Goal: Task Accomplishment & Management: Manage account settings

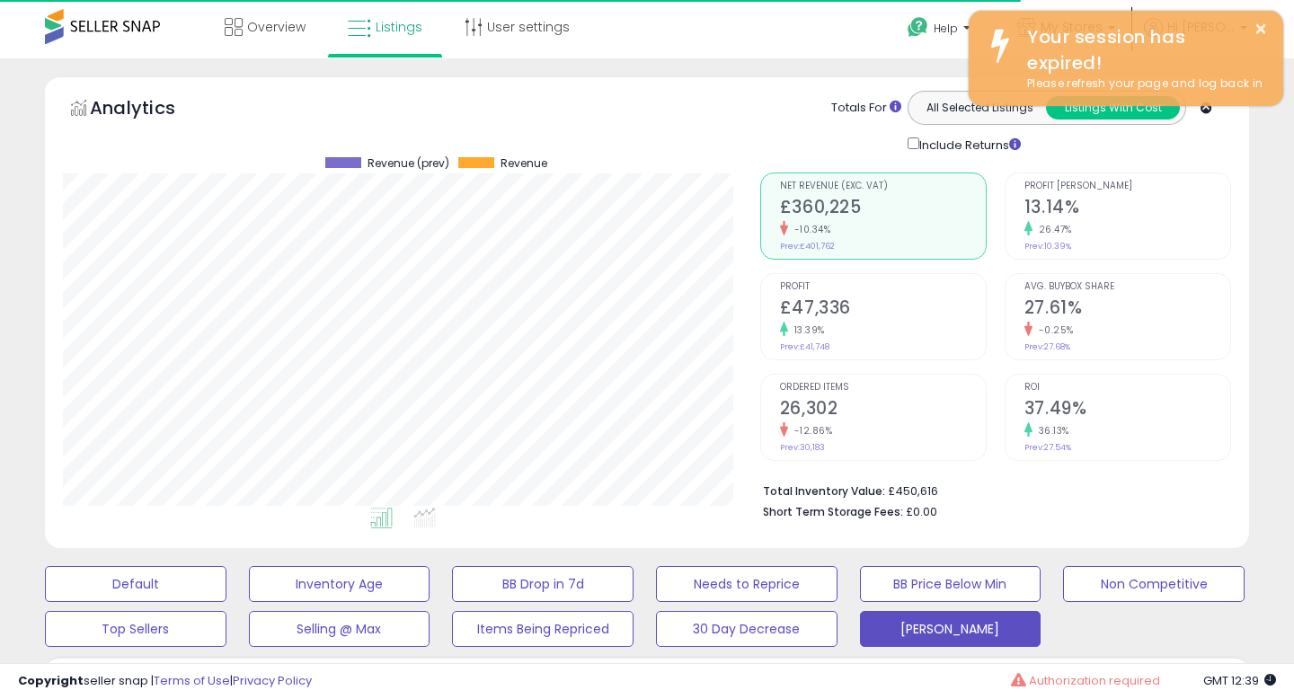
select select "**"
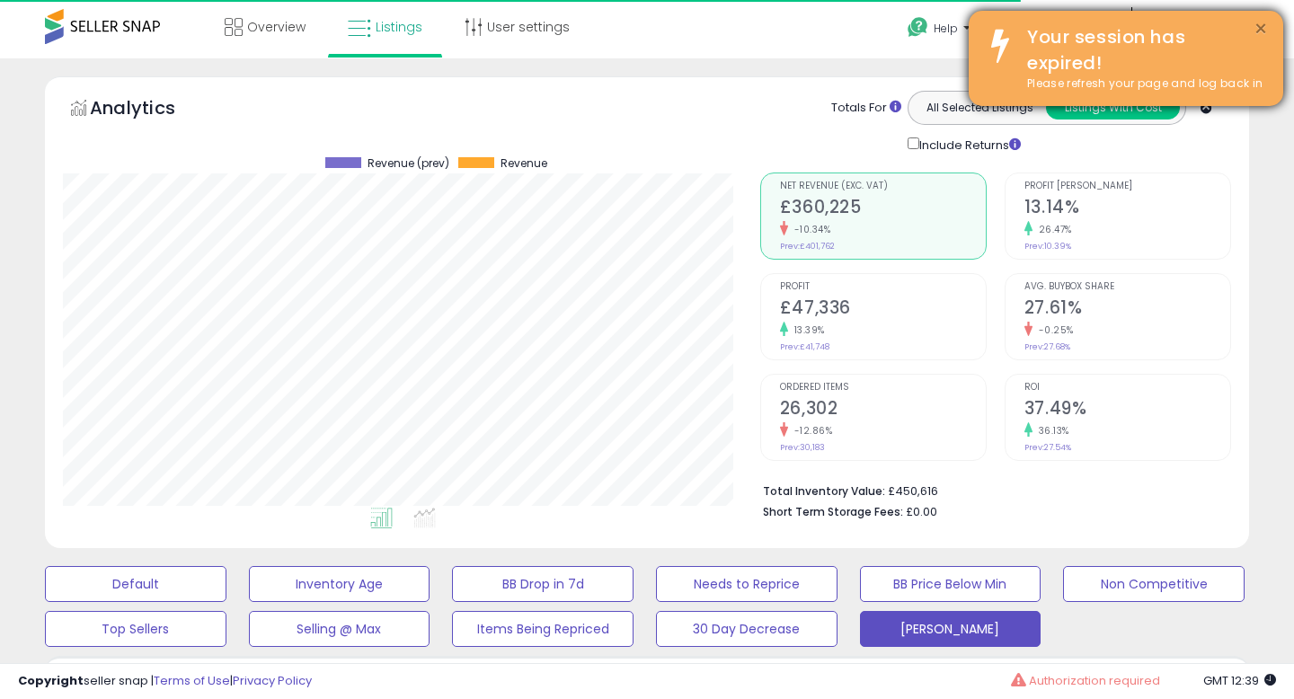
scroll to position [0, 443]
click at [1260, 26] on button "×" at bounding box center [1261, 29] width 14 height 22
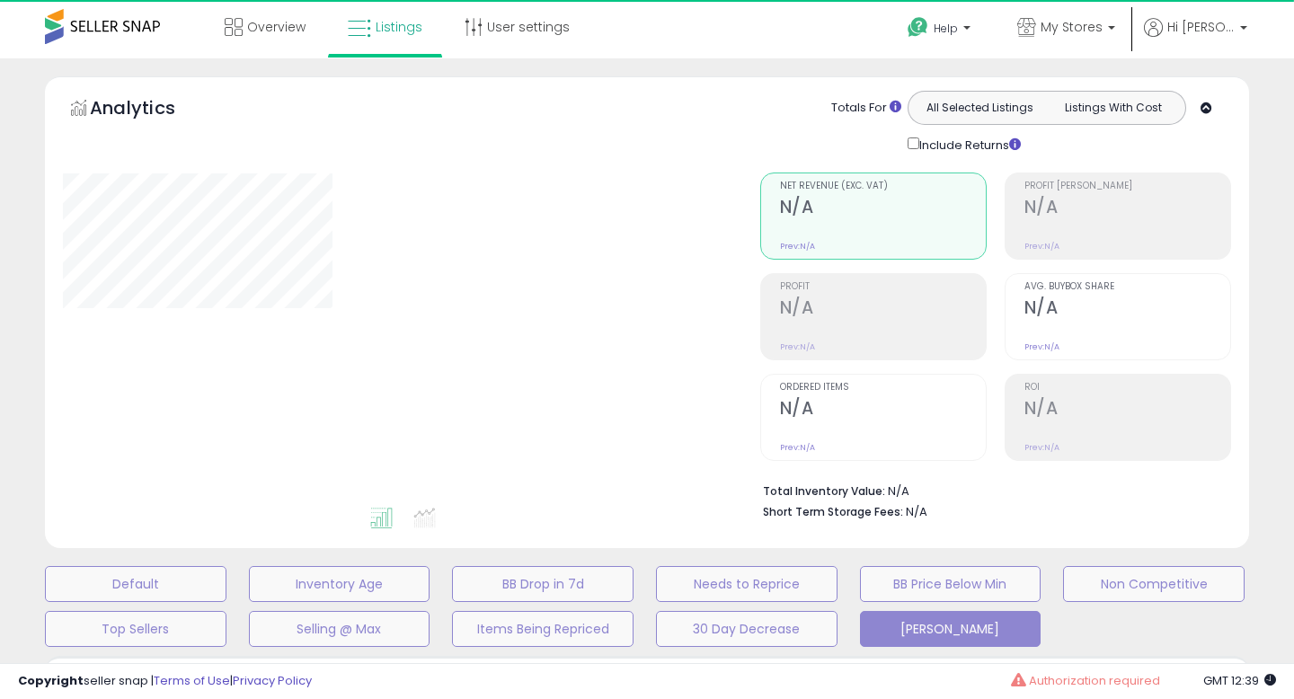
select select "**"
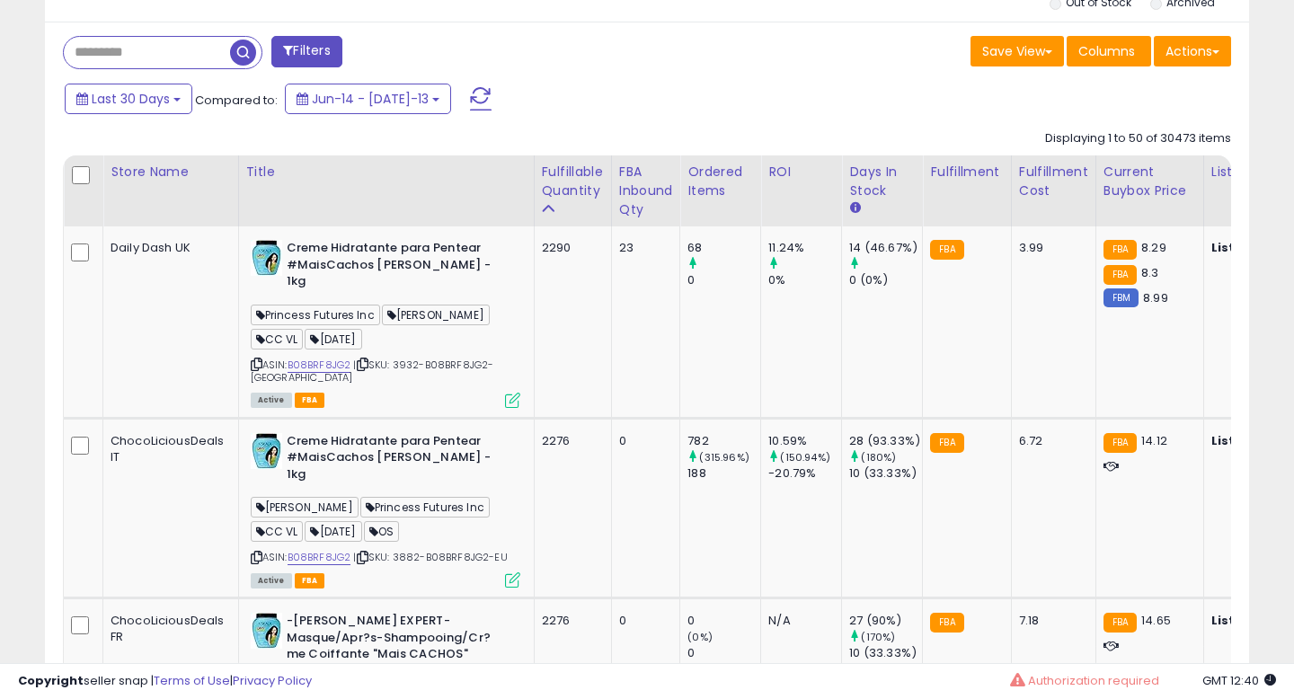
scroll to position [718, 0]
click at [507, 392] on icon at bounding box center [512, 399] width 15 height 15
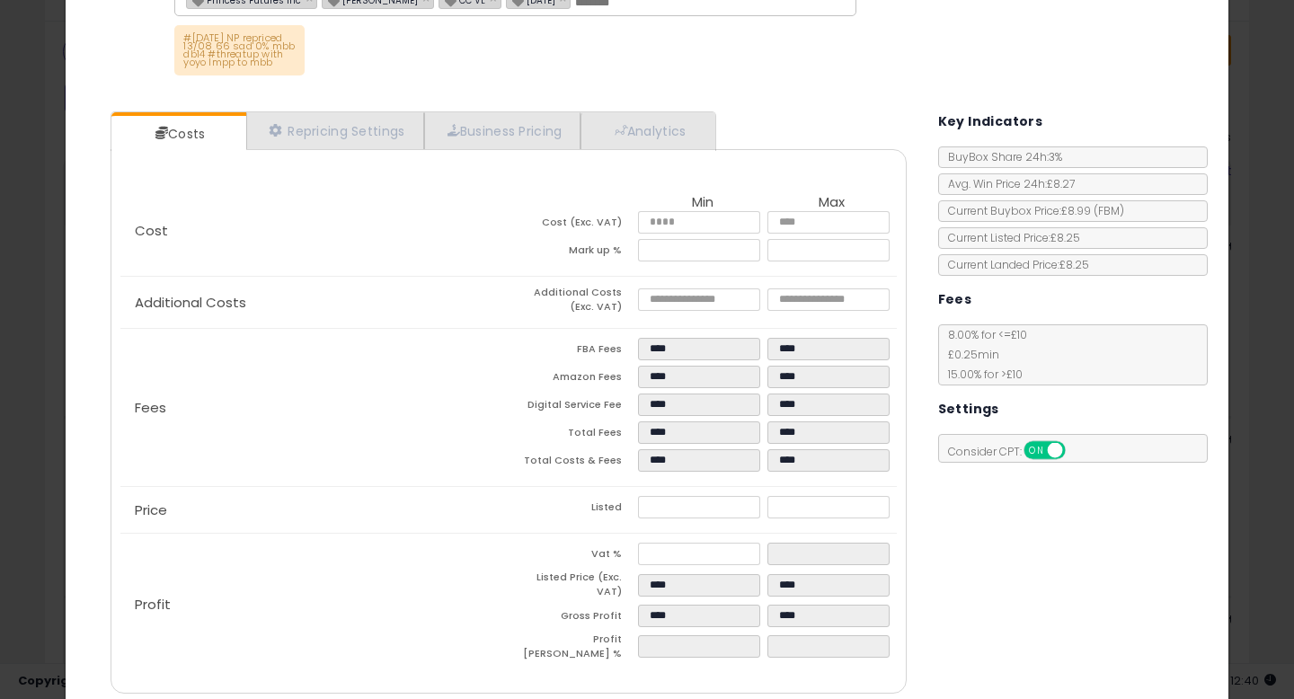
scroll to position [0, 0]
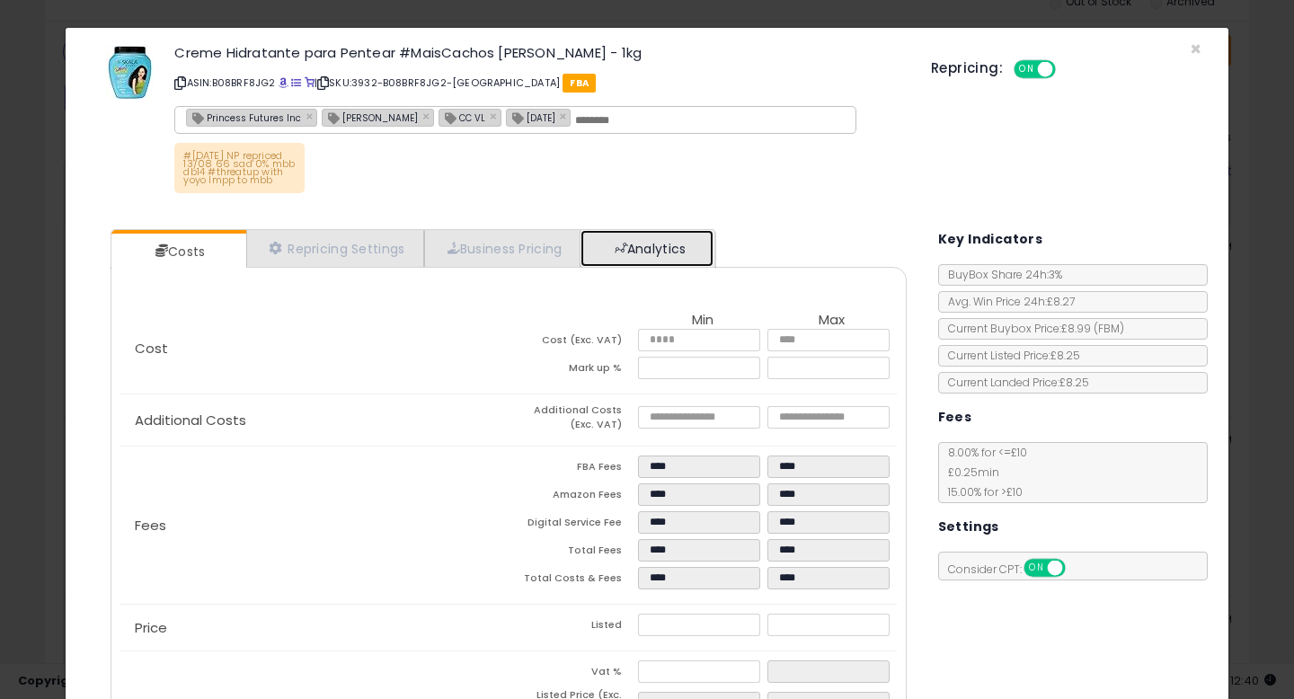
click at [674, 243] on link "Analytics" at bounding box center [647, 248] width 133 height 37
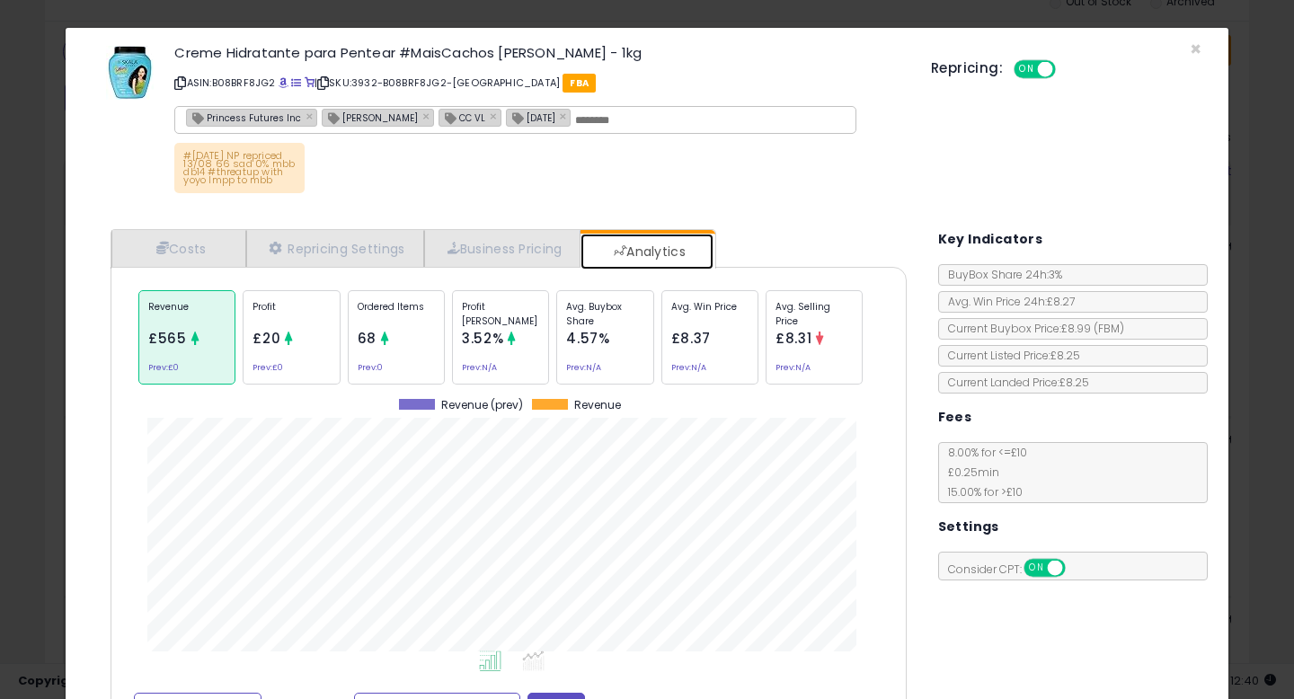
scroll to position [553, 831]
click at [1195, 44] on span "×" at bounding box center [1196, 49] width 12 height 26
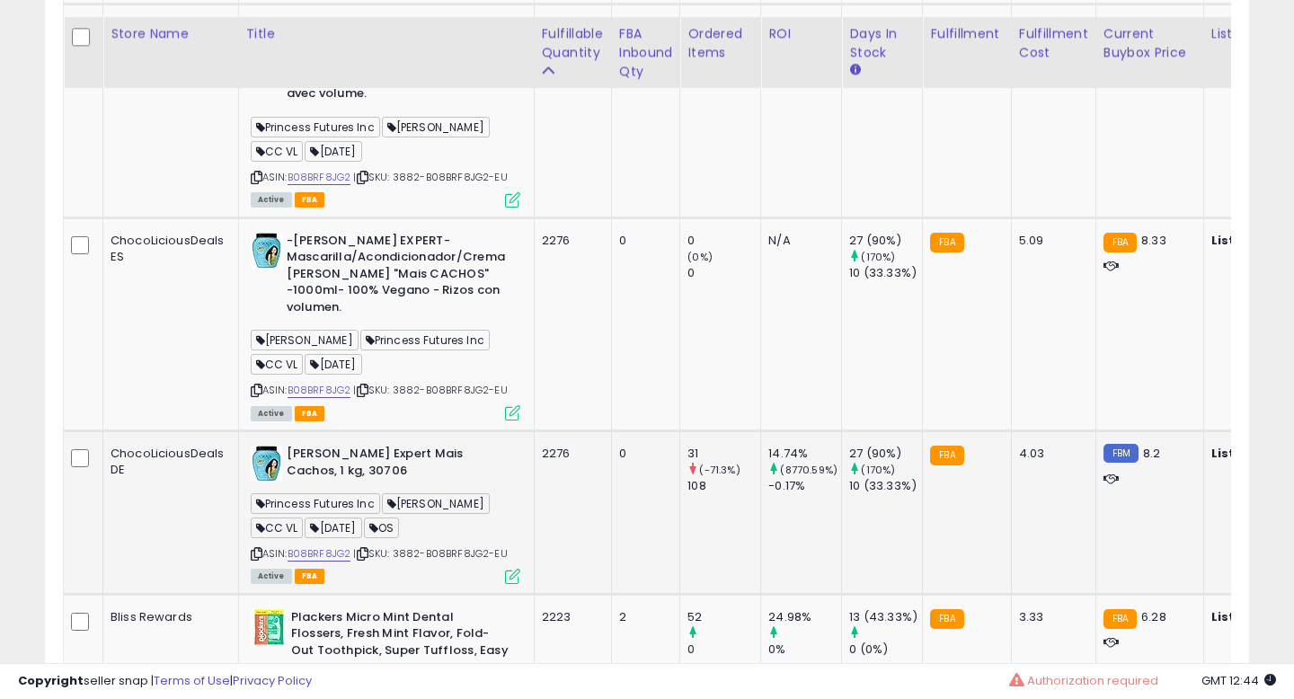
scroll to position [1329, 0]
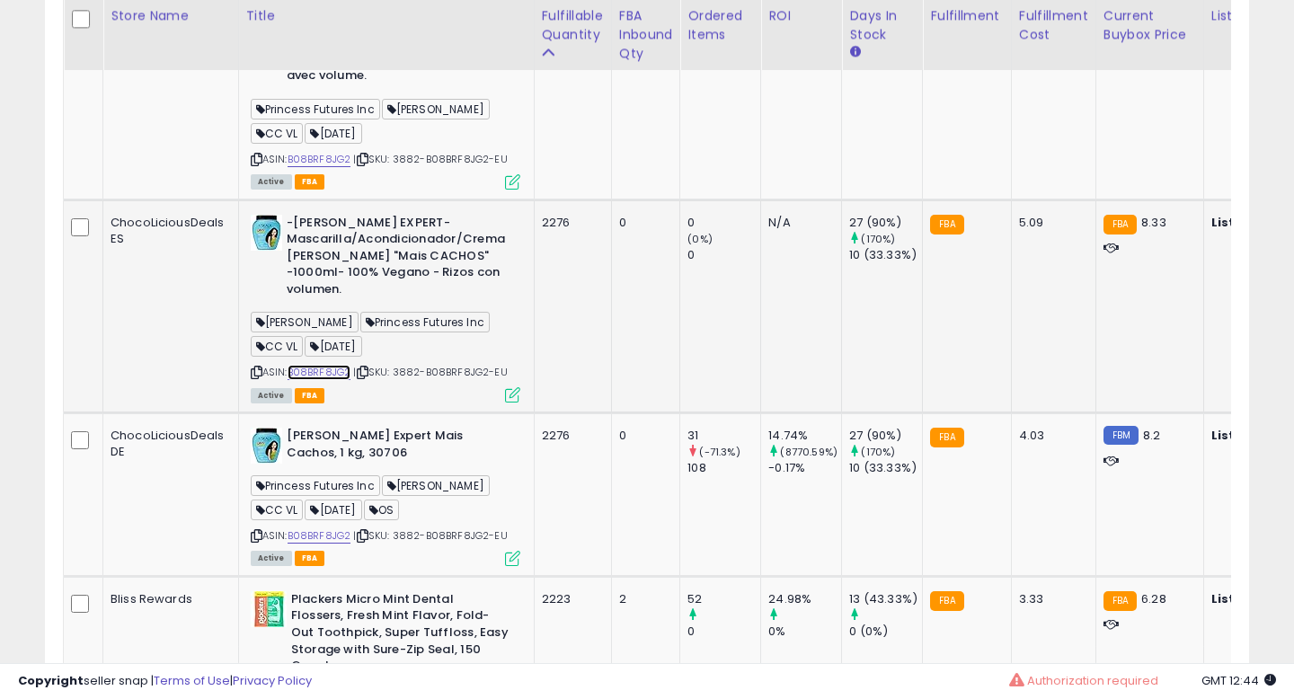
click at [332, 365] on link "B08BRF8JG2" at bounding box center [320, 372] width 64 height 15
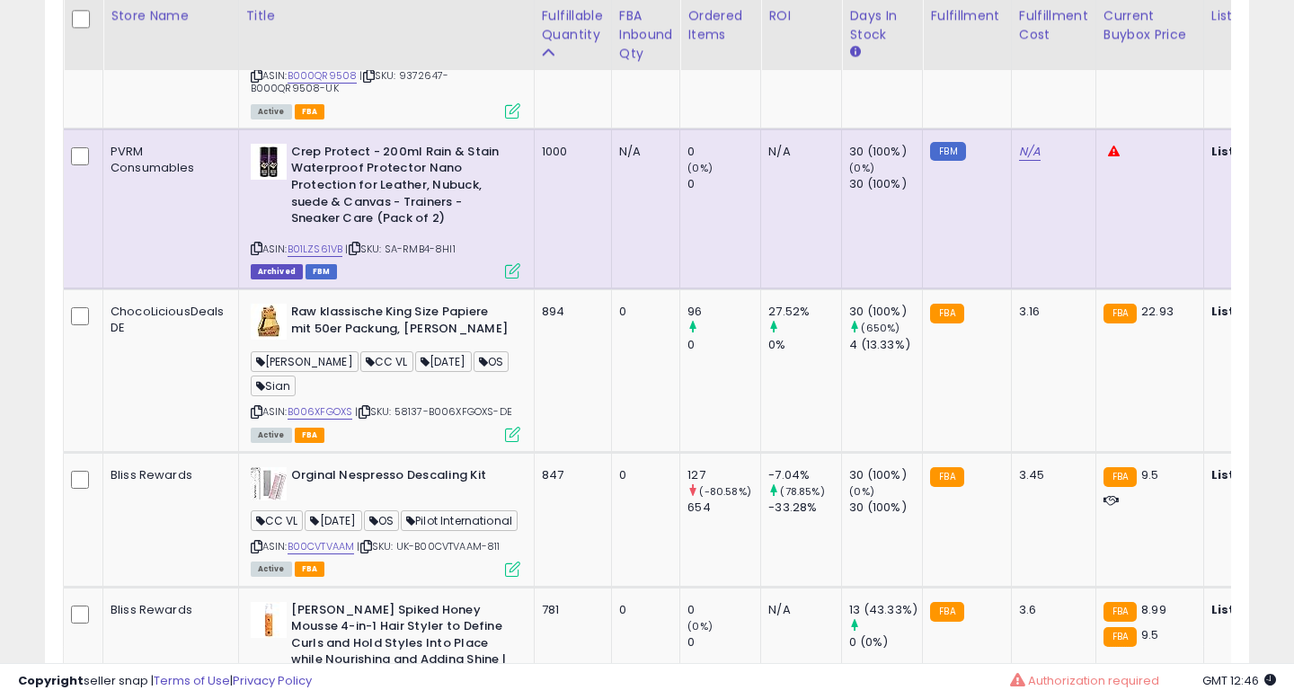
scroll to position [3927, 0]
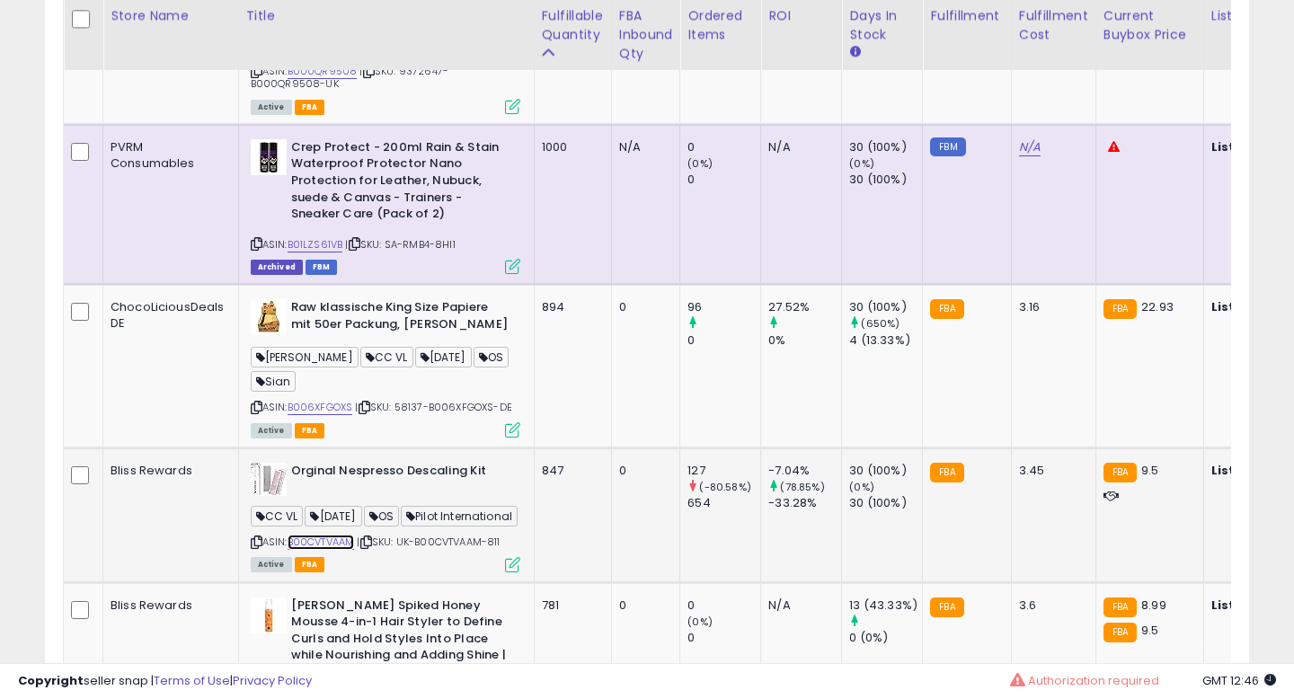
click at [324, 535] on link "B00CVTVAAM" at bounding box center [321, 542] width 67 height 15
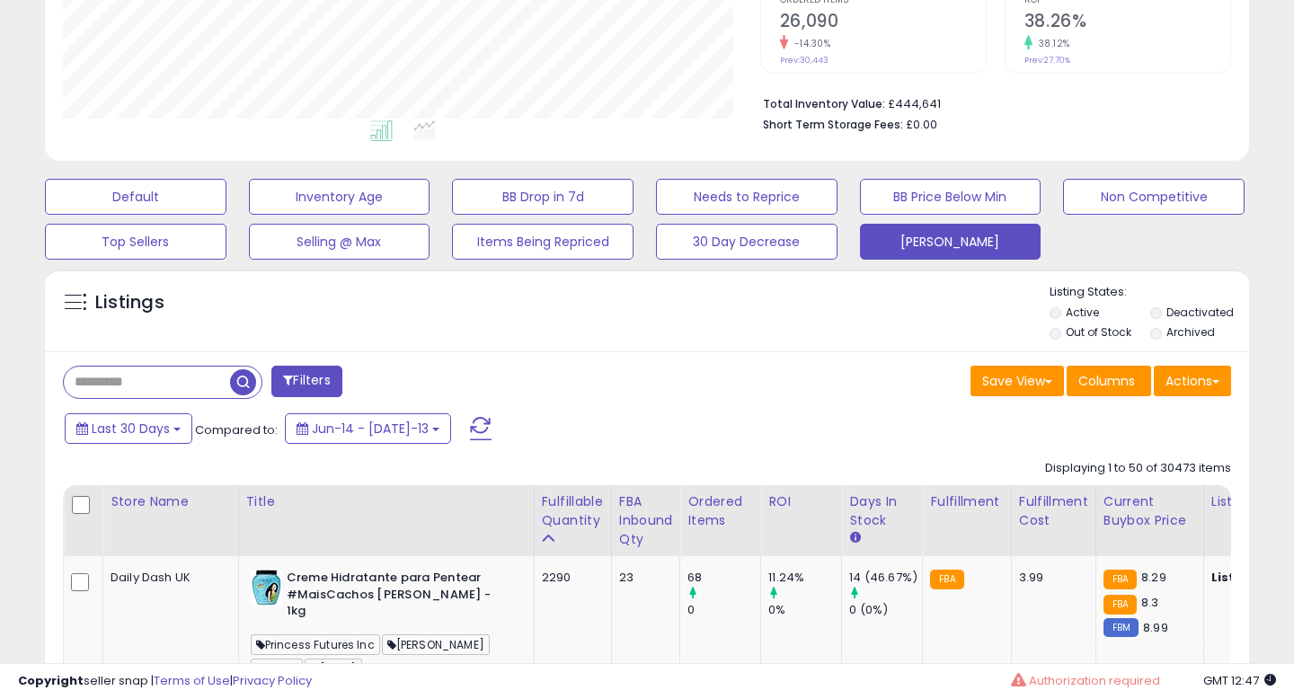
scroll to position [416, 0]
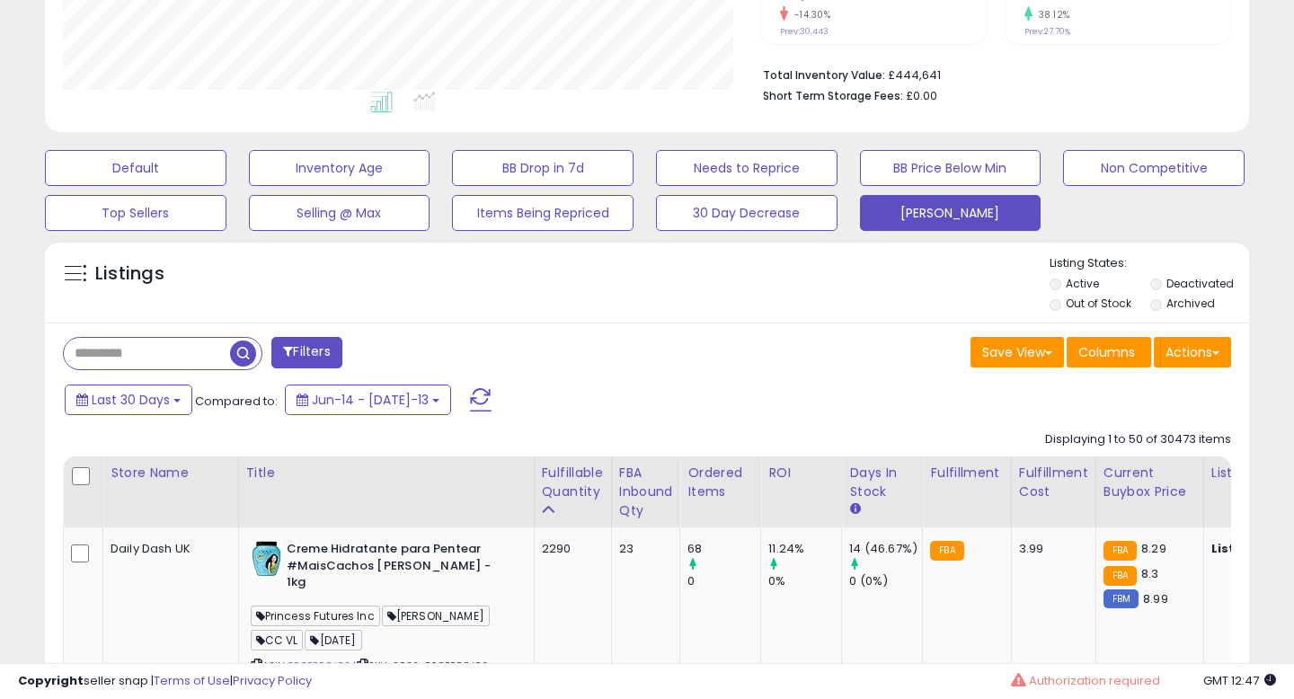
click at [155, 362] on input "text" at bounding box center [147, 353] width 166 height 31
paste input "**********"
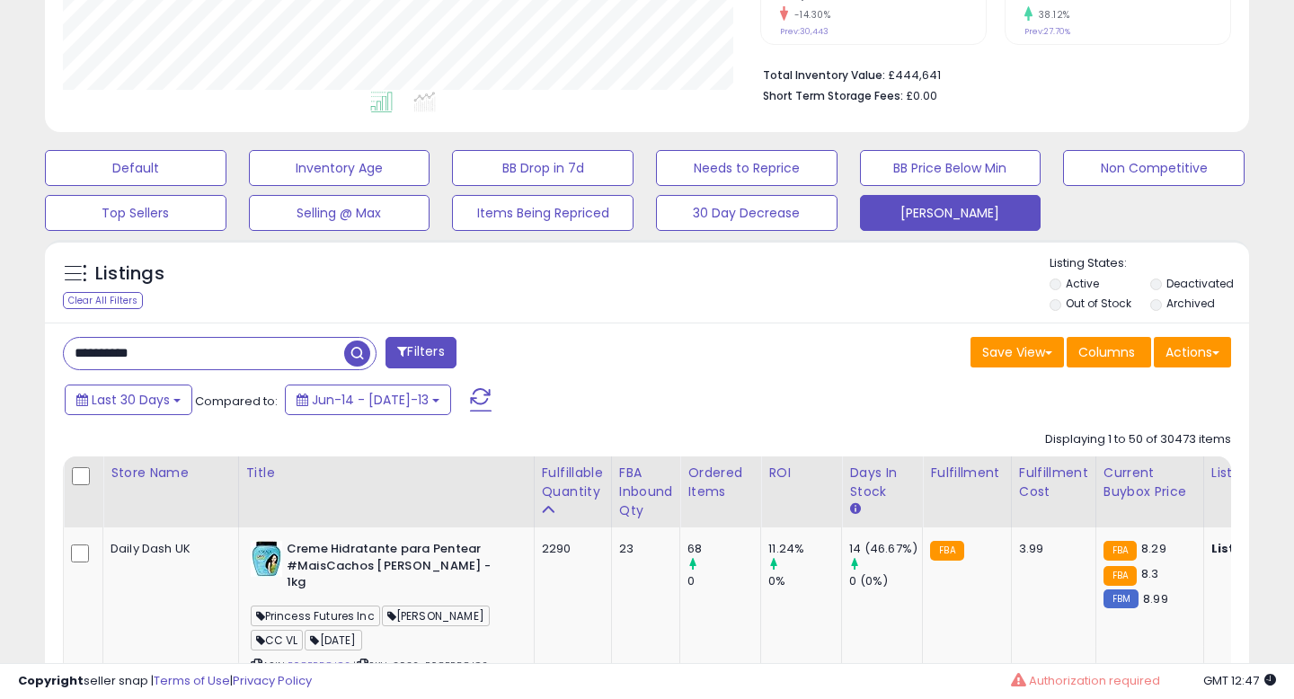
type input "**********"
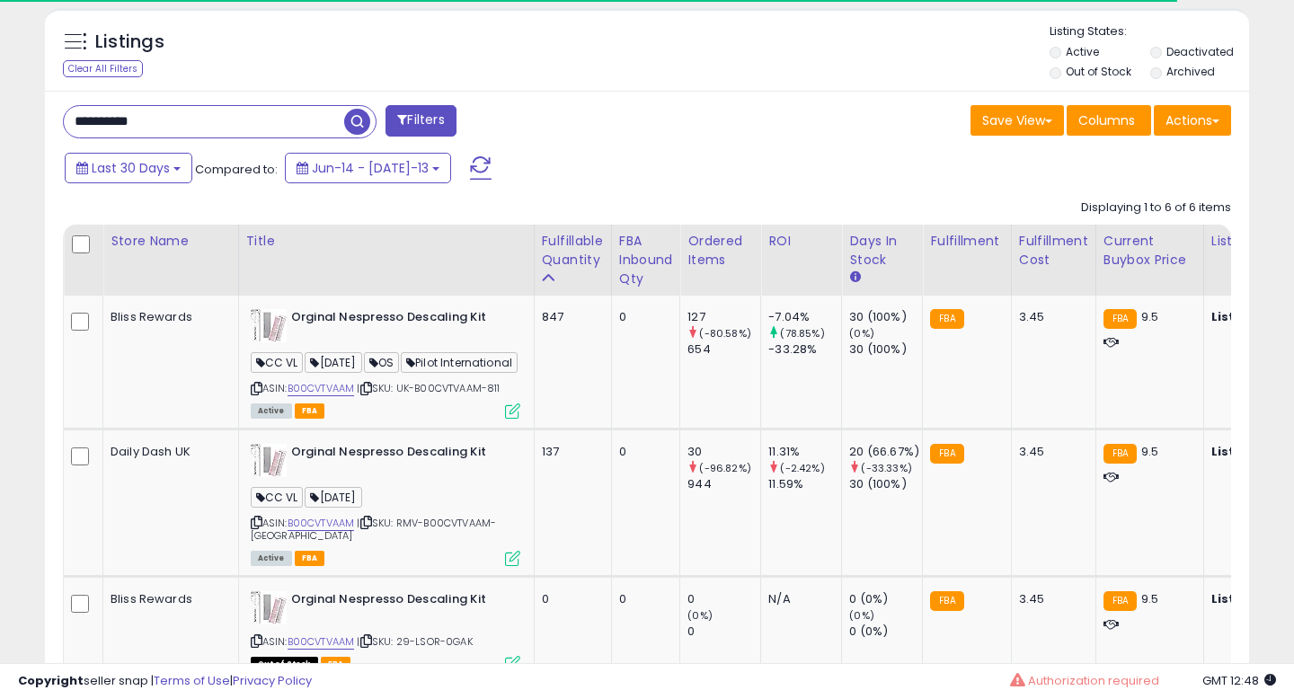
scroll to position [650, 0]
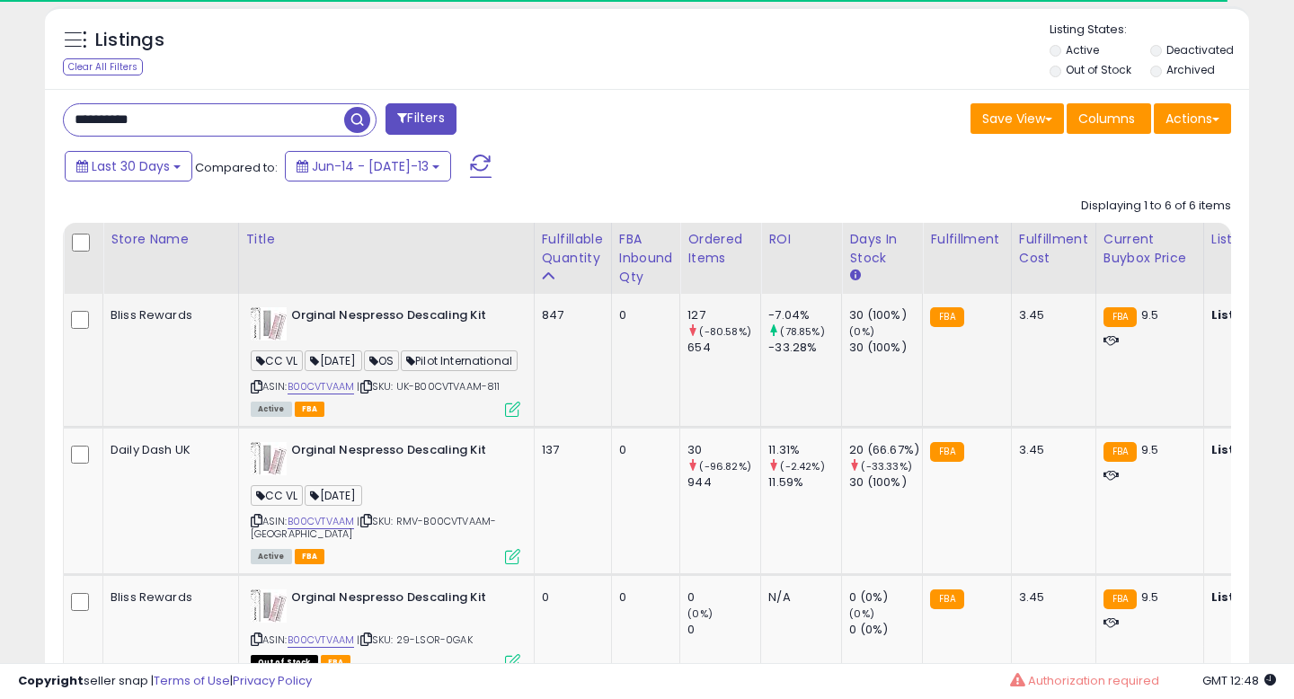
click at [511, 417] on icon at bounding box center [512, 409] width 15 height 15
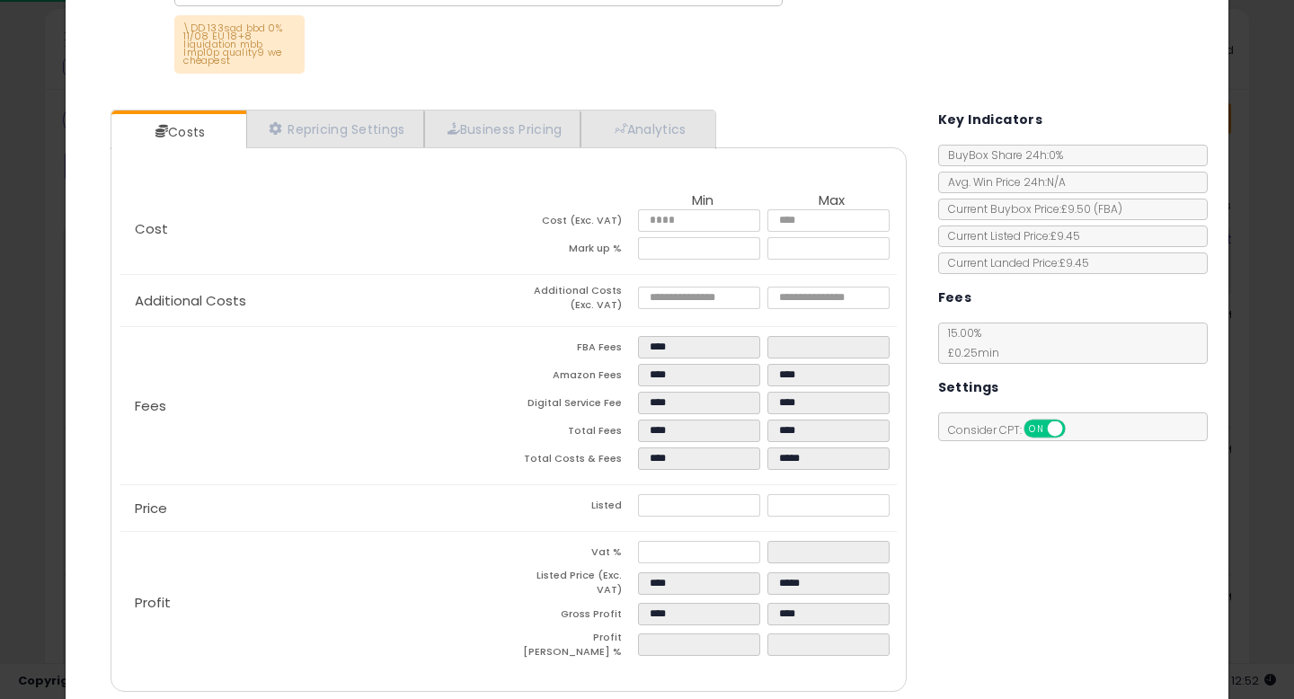
scroll to position [0, 0]
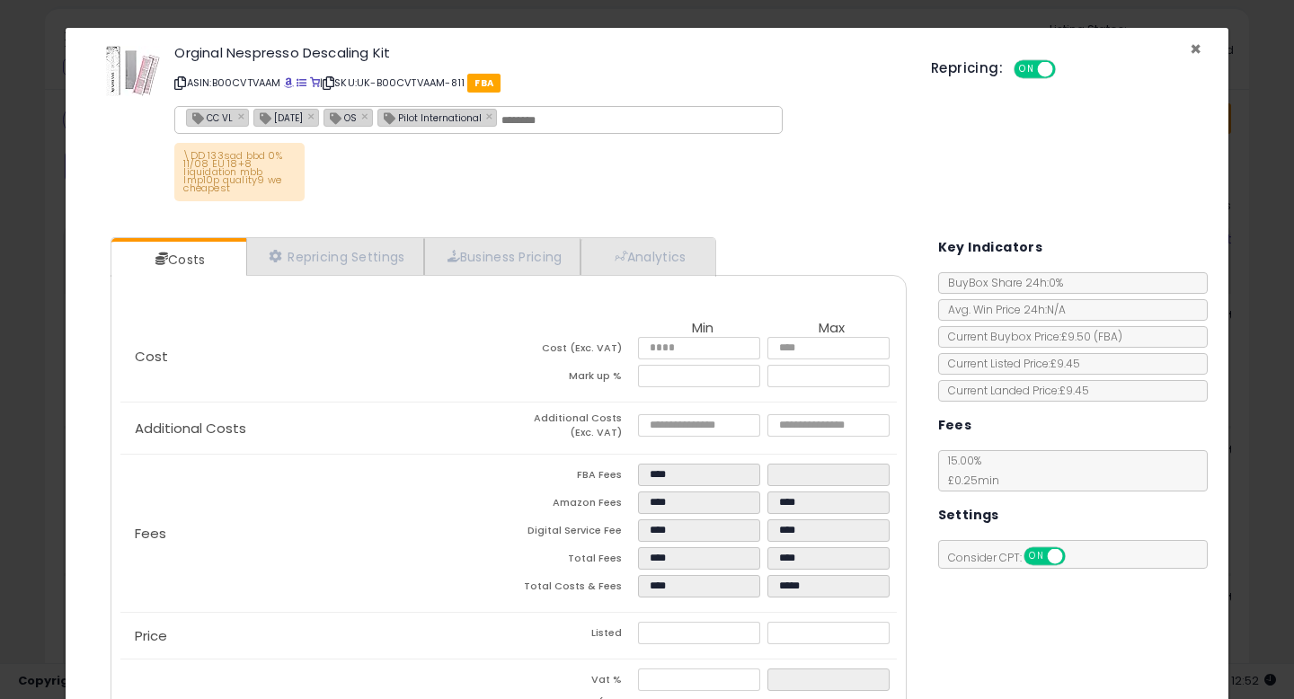
click at [1190, 40] on span "×" at bounding box center [1196, 49] width 12 height 26
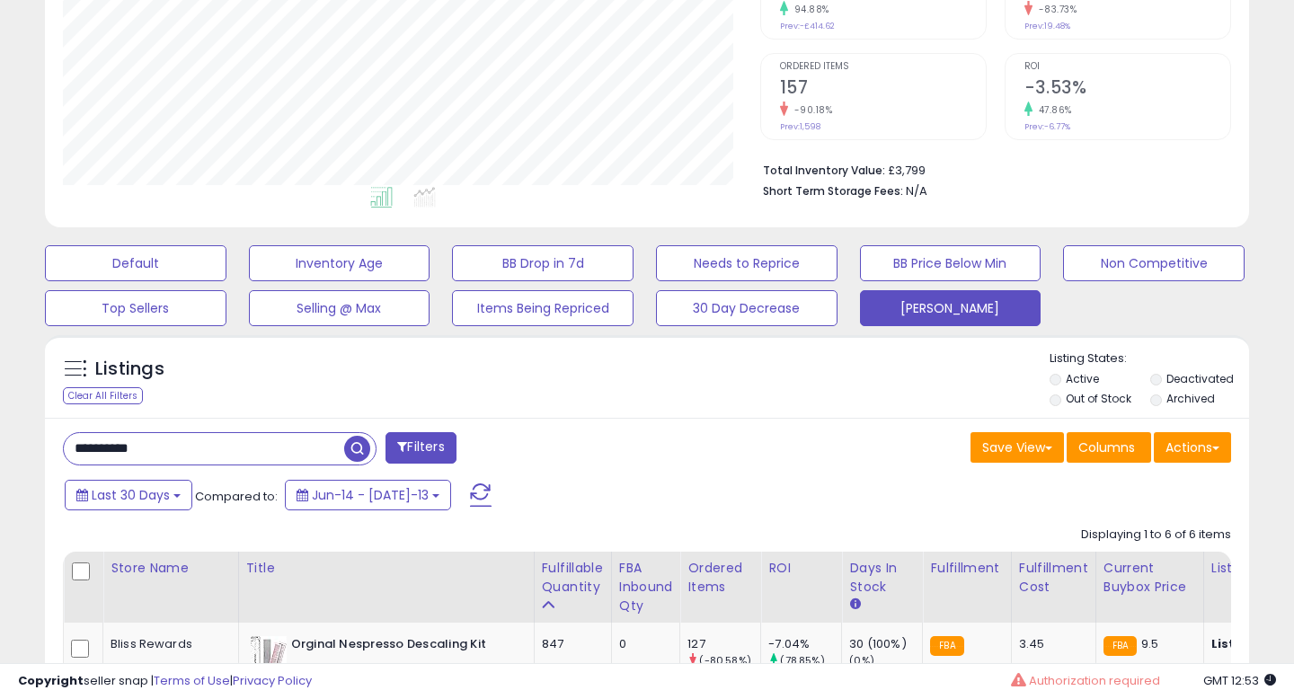
scroll to position [331, 0]
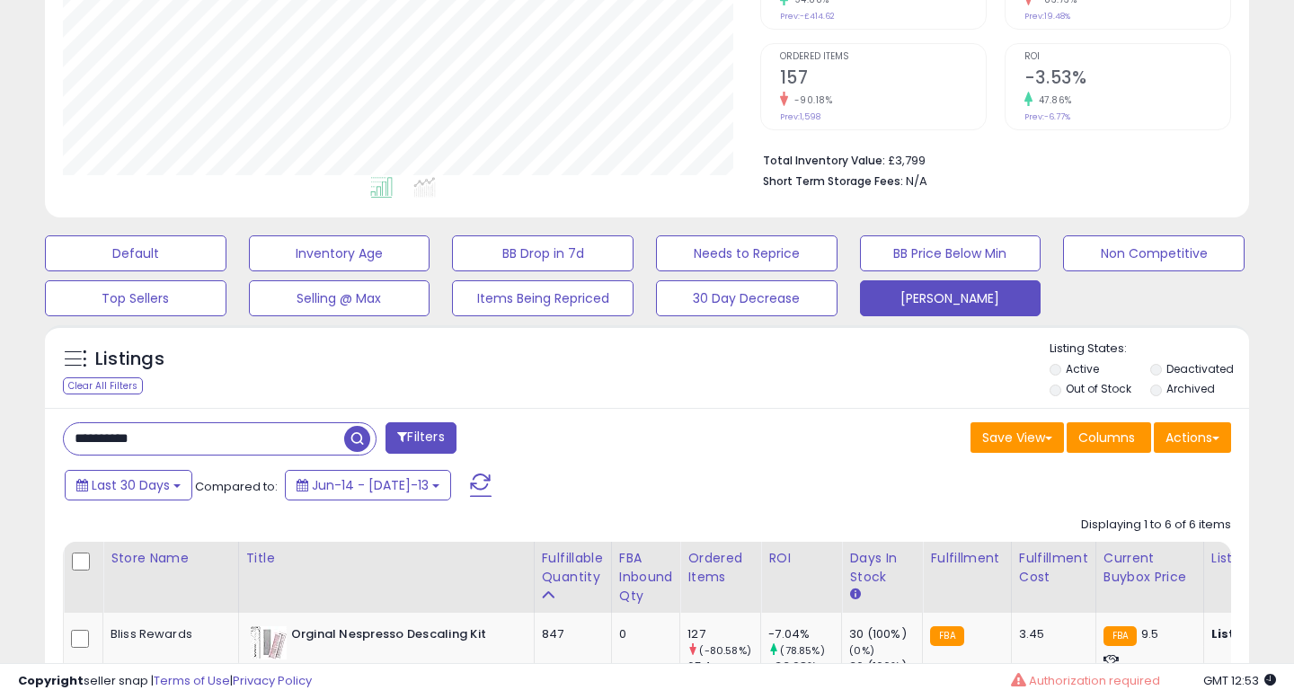
click at [168, 443] on input "**********" at bounding box center [204, 438] width 280 height 31
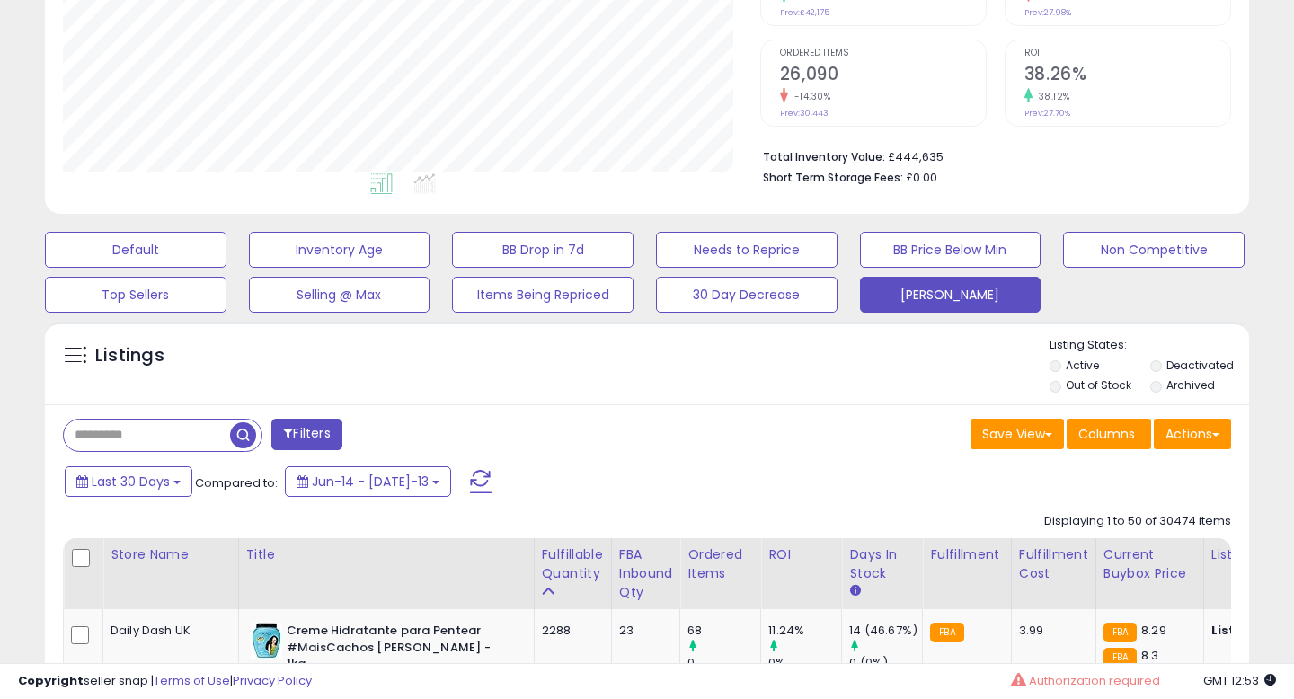
scroll to position [352, 0]
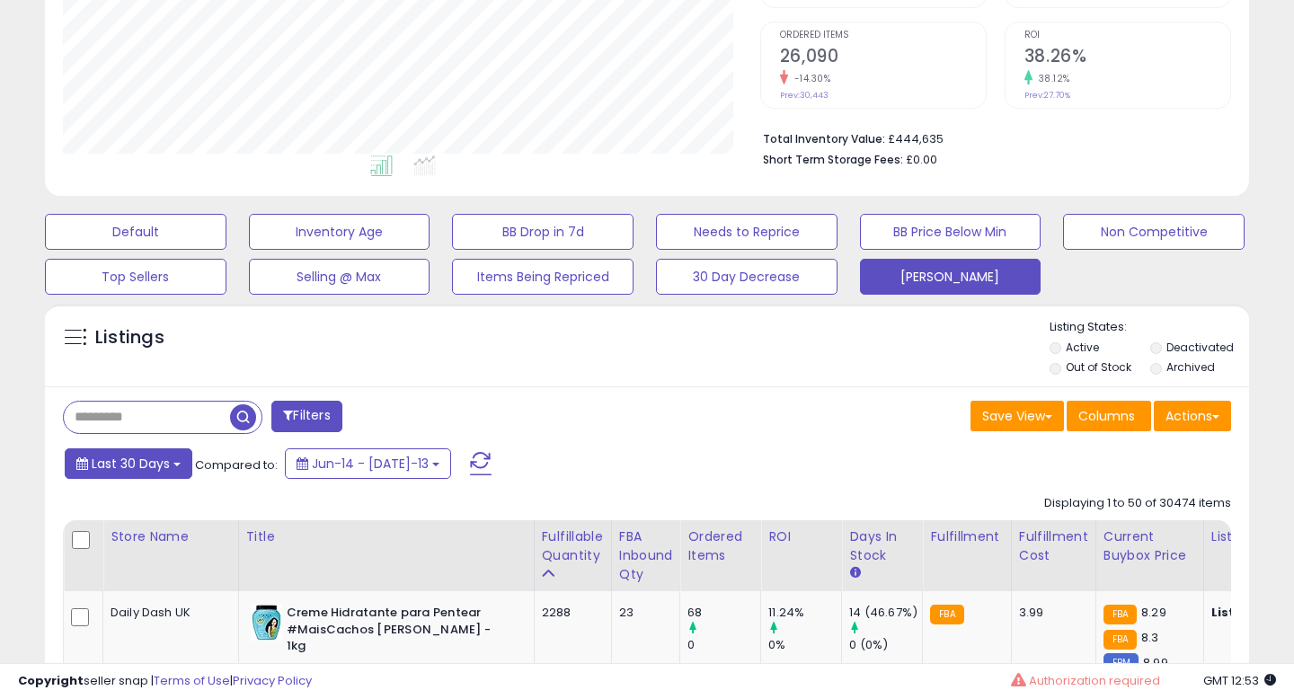
click at [143, 466] on span "Last 30 Days" at bounding box center [131, 464] width 78 height 18
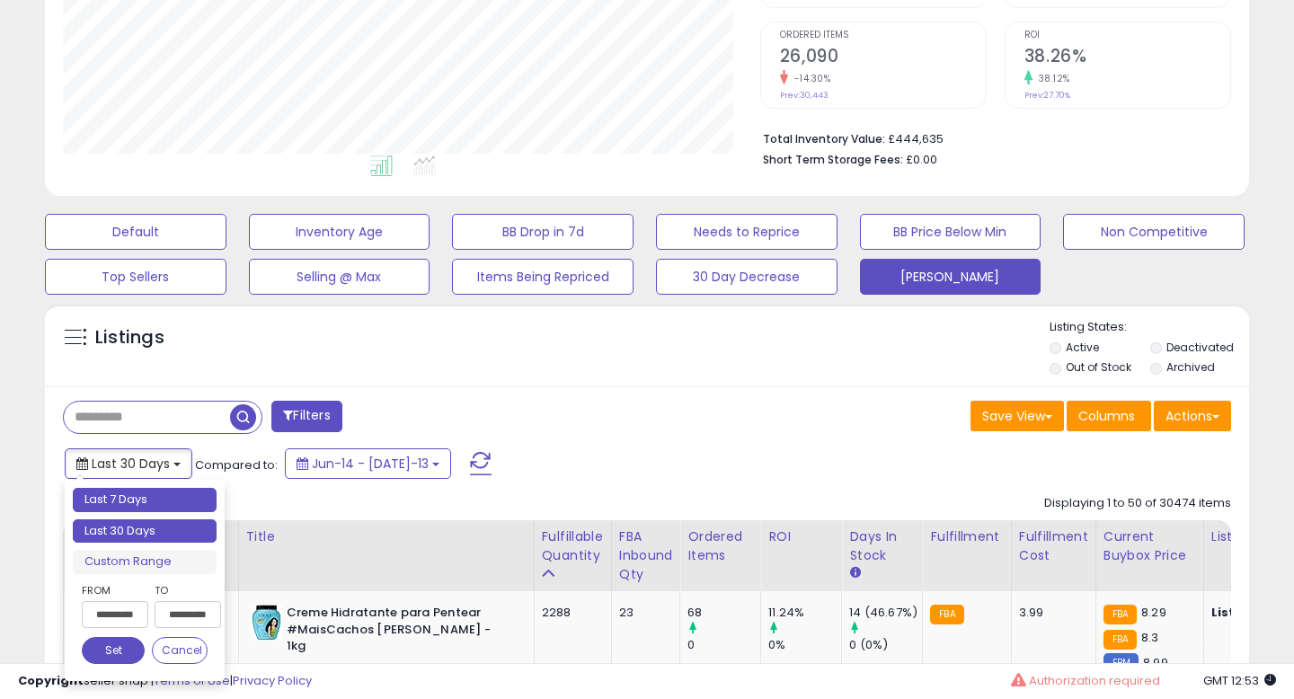
type input "**********"
click at [149, 508] on li "Last 7 Days" at bounding box center [145, 500] width 144 height 24
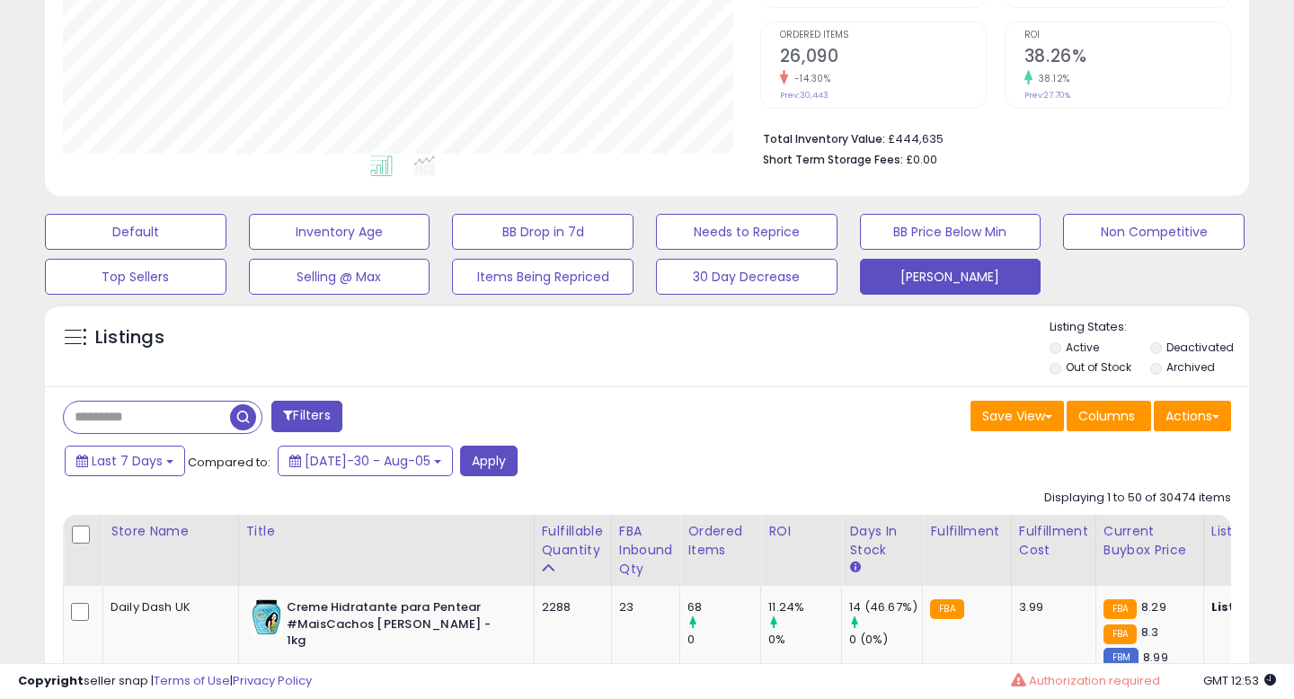
click at [184, 473] on div "Last 7 Days Compared to: Jul-30 - Aug-05 Apply" at bounding box center [498, 463] width 876 height 35
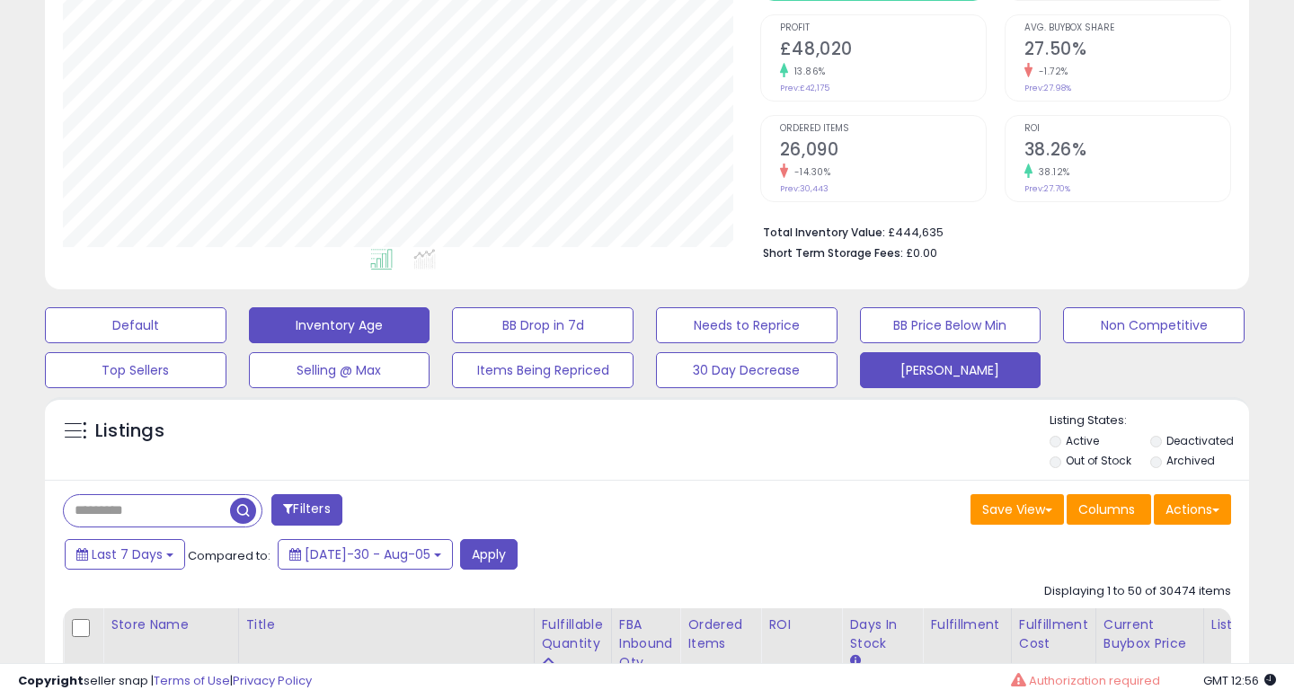
scroll to position [0, 0]
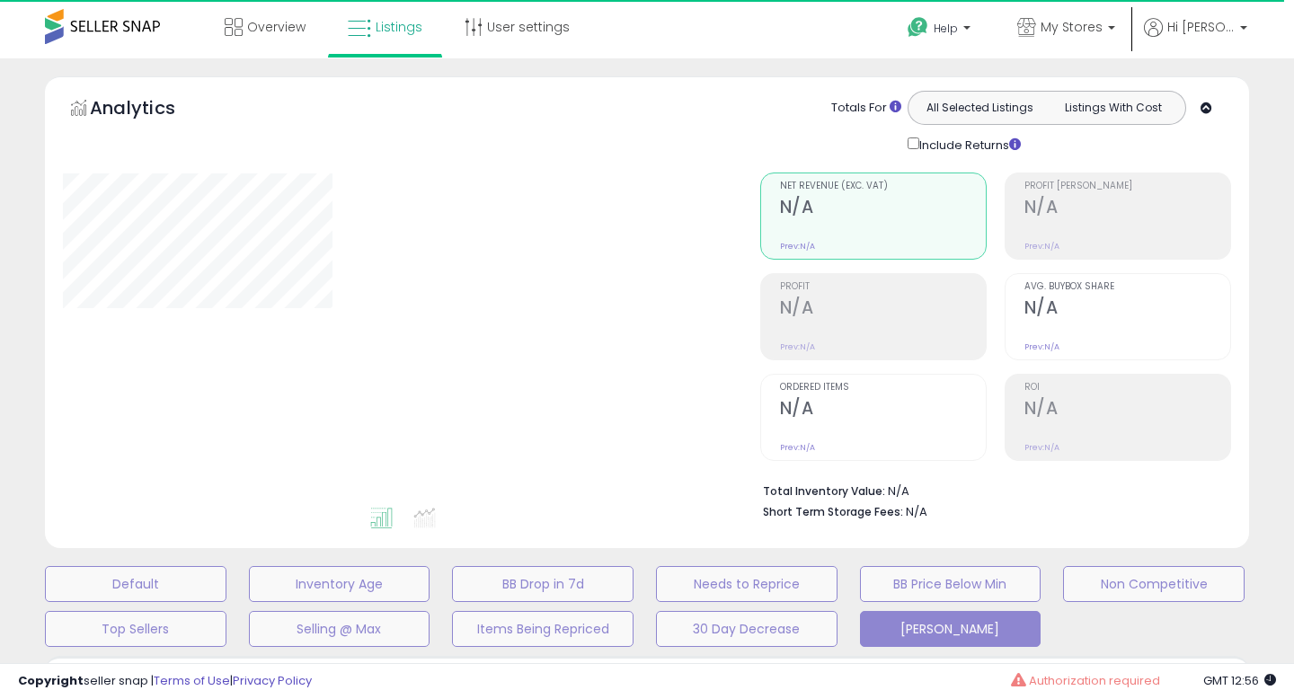
select select "**"
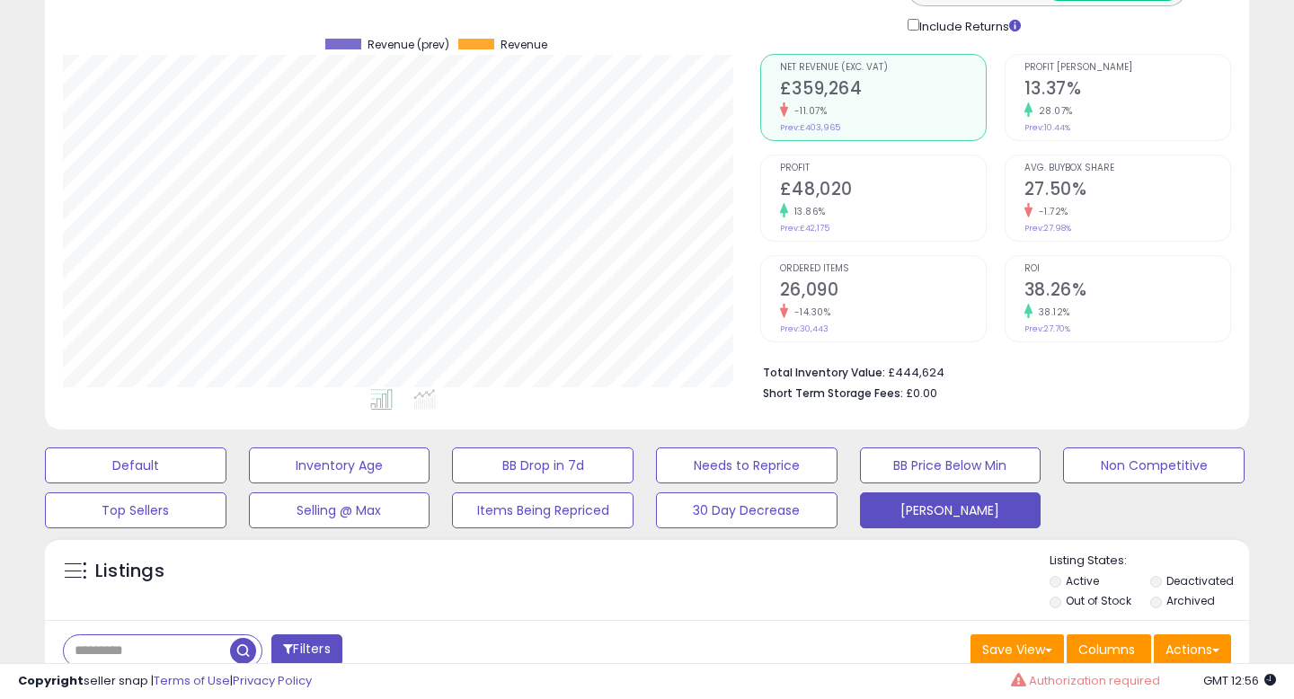
scroll to position [369, 697]
click at [877, 197] on h2 "£48,020" at bounding box center [883, 191] width 206 height 24
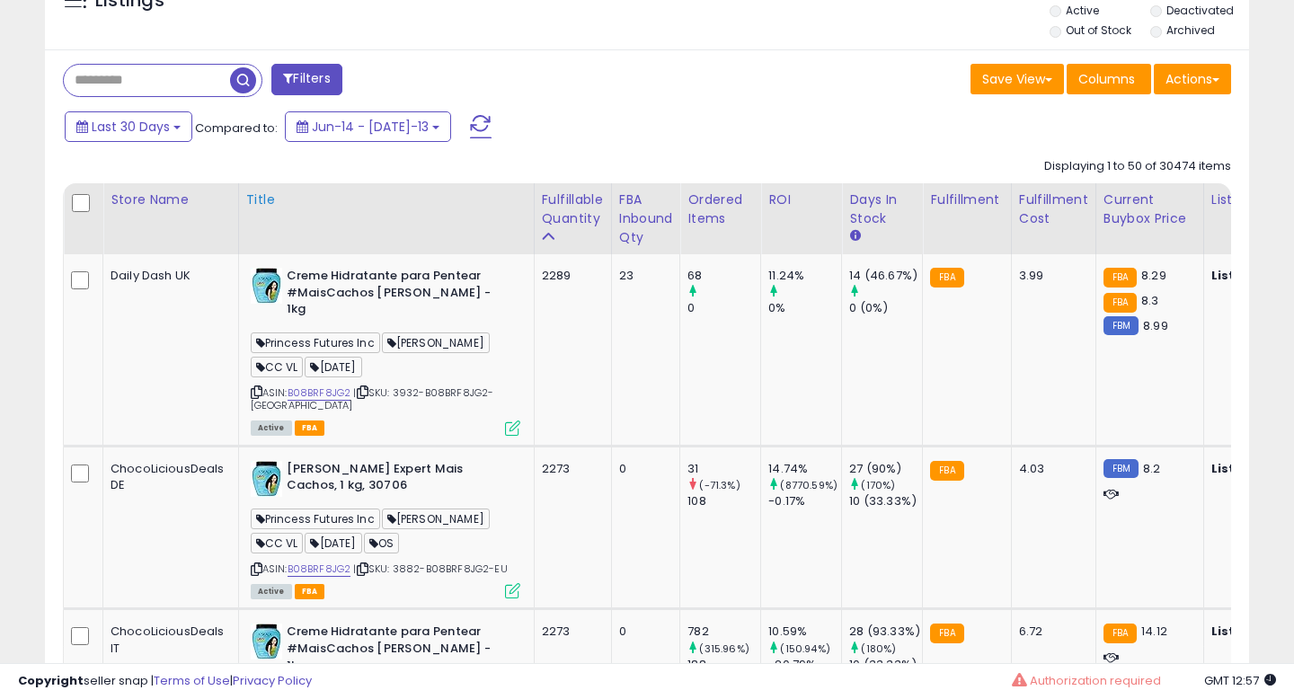
scroll to position [690, 0]
click at [320, 385] on link "B08BRF8JG2" at bounding box center [320, 392] width 64 height 15
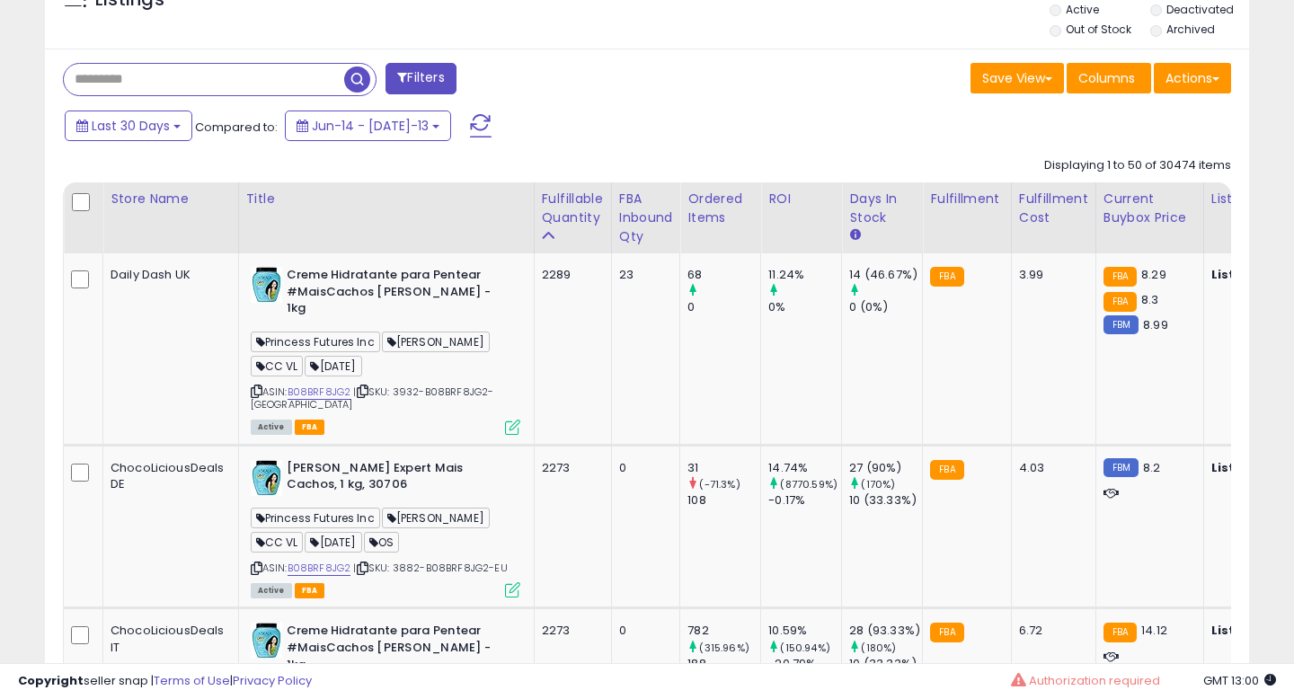
click at [200, 74] on input "text" at bounding box center [204, 79] width 280 height 31
type input "**********"
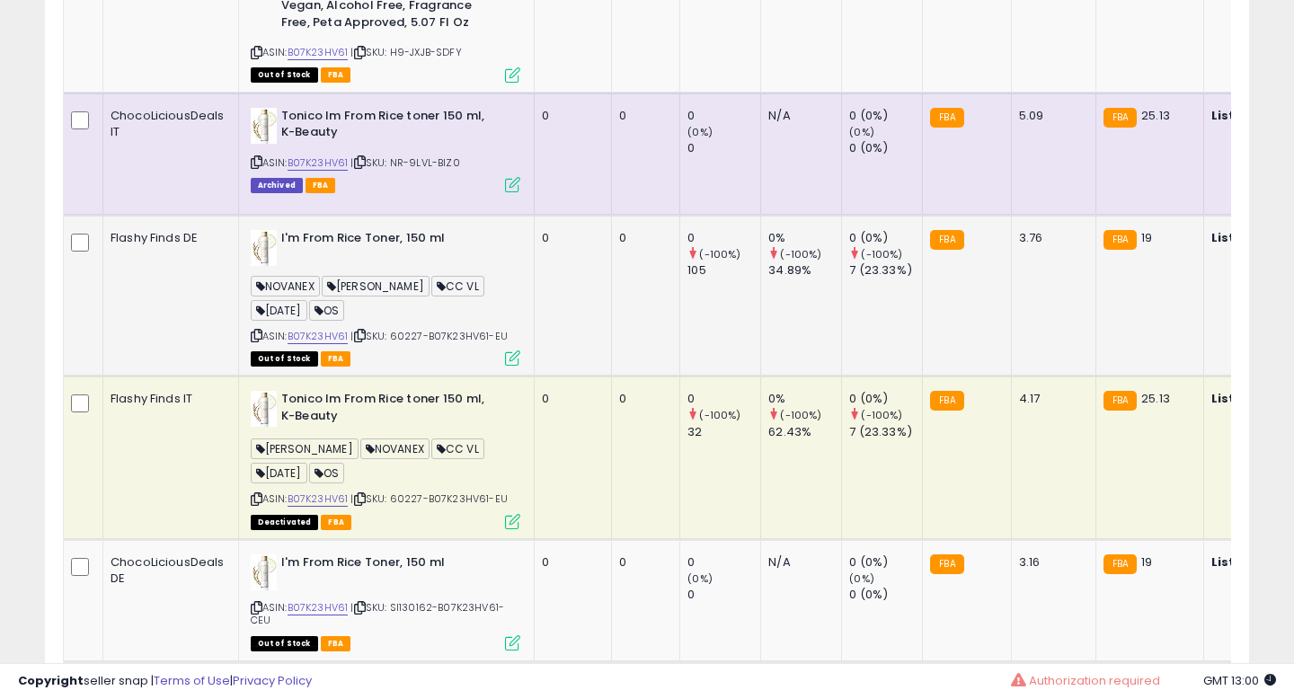
scroll to position [1214, 0]
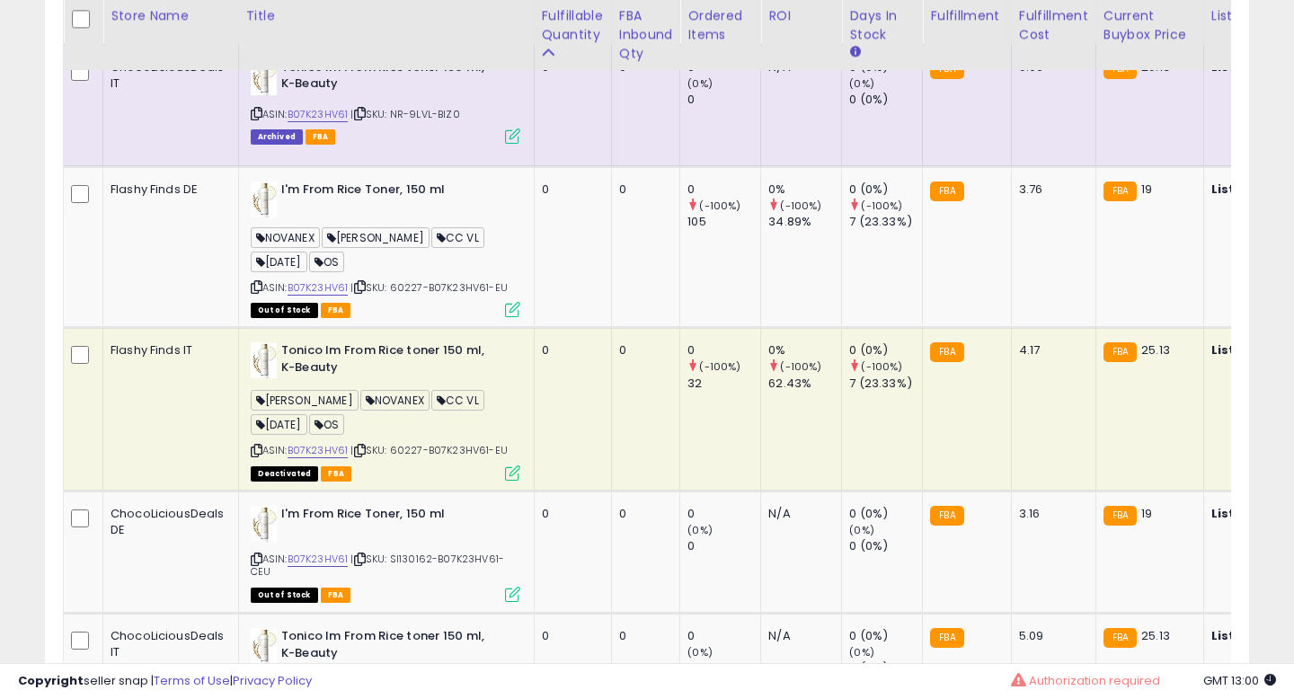
click at [512, 466] on icon at bounding box center [512, 473] width 15 height 15
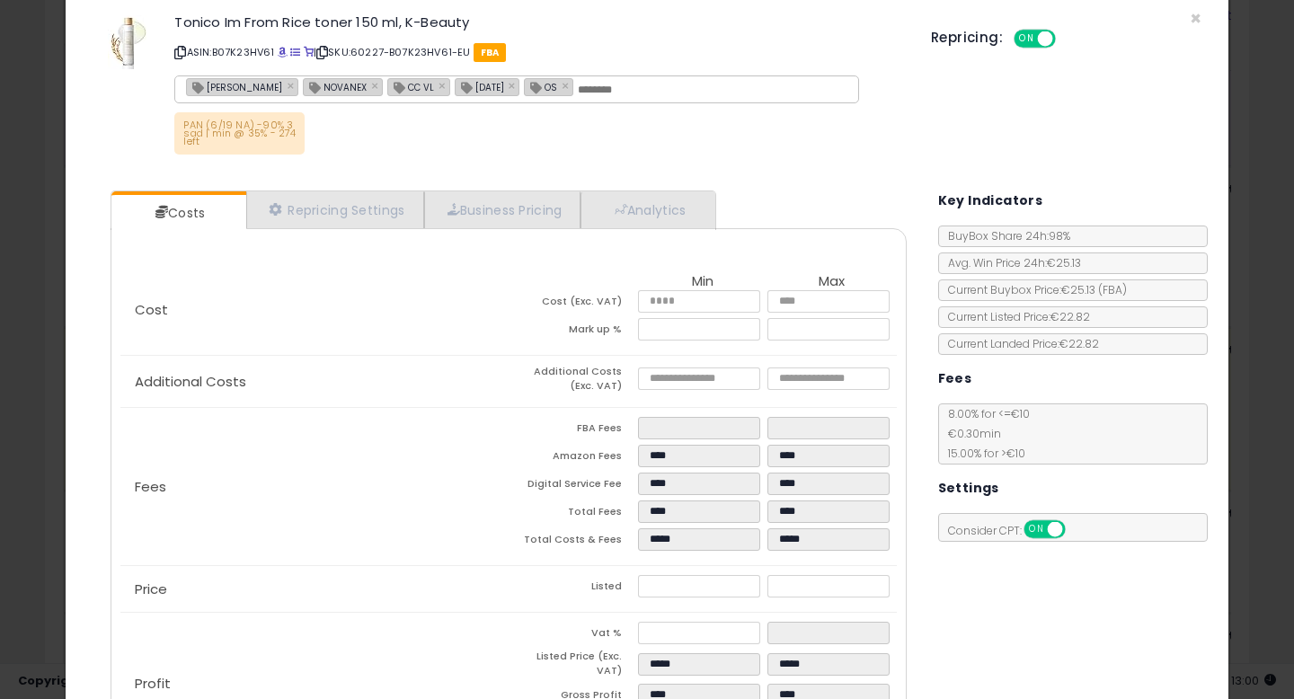
scroll to position [0, 0]
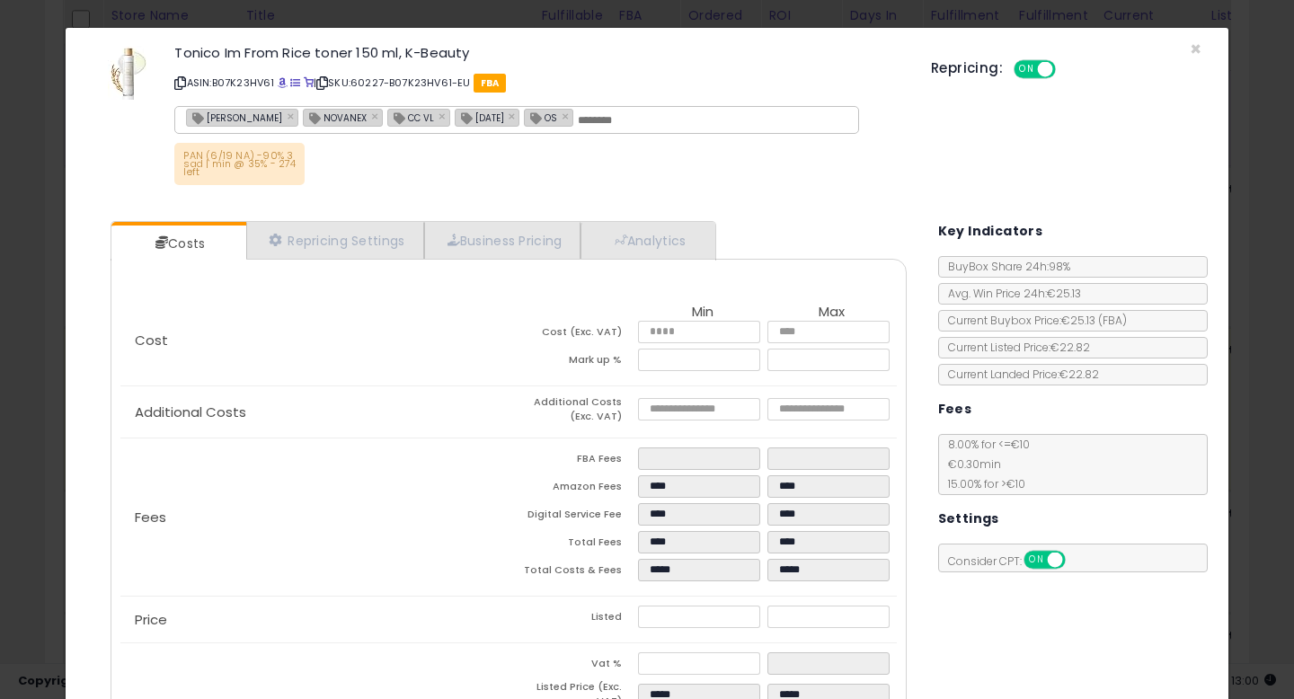
click at [227, 82] on p "ASIN: B07K23HV61 | SKU: 60227-B07K23HV61-EU FBA" at bounding box center [539, 82] width 730 height 29
drag, startPoint x: 220, startPoint y: 82, endPoint x: 295, endPoint y: 84, distance: 74.6
click at [296, 84] on p "ASIN: B07K23HV61 | SKU: 60227-B07K23HV61-EU FBA" at bounding box center [539, 82] width 730 height 29
click at [286, 82] on span at bounding box center [283, 83] width 10 height 10
